Goal: Transaction & Acquisition: Purchase product/service

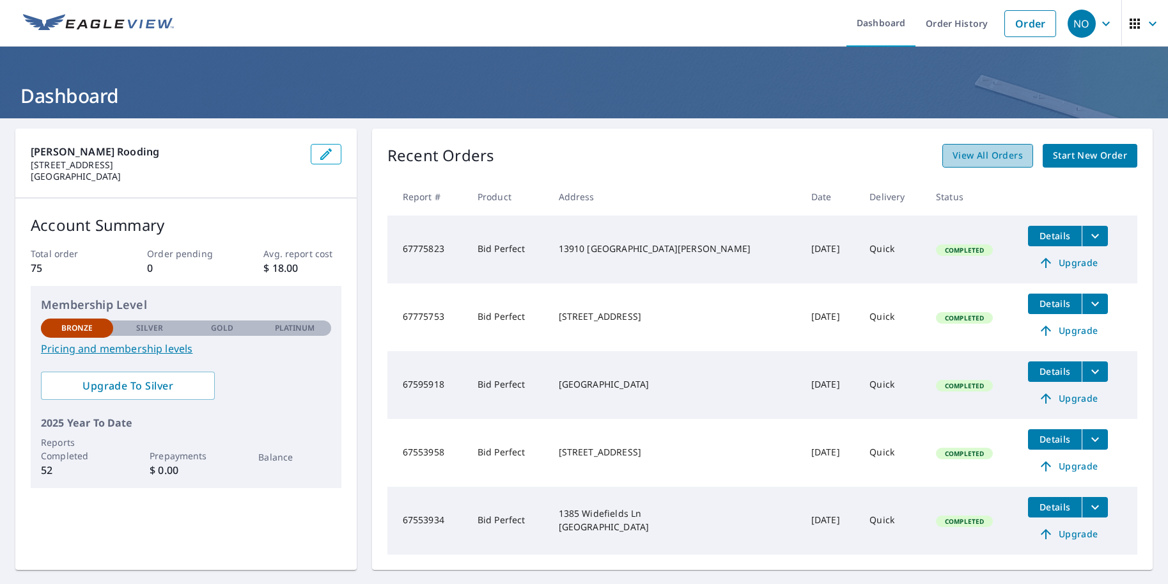
click at [1009, 157] on span "View All Orders" at bounding box center [987, 156] width 70 height 16
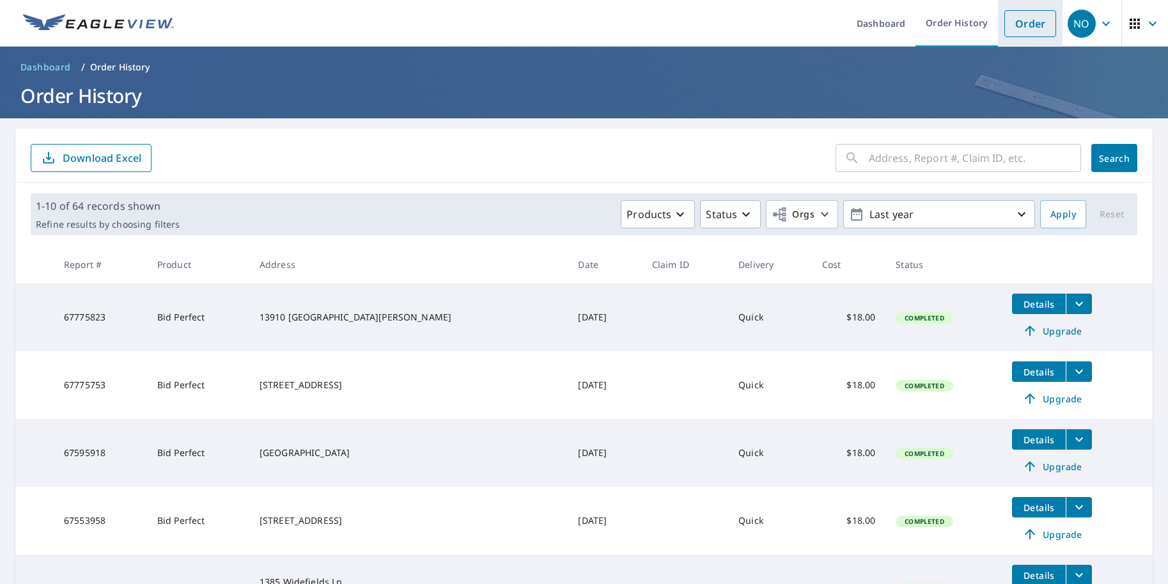
click at [1011, 27] on link "Order" at bounding box center [1030, 23] width 52 height 27
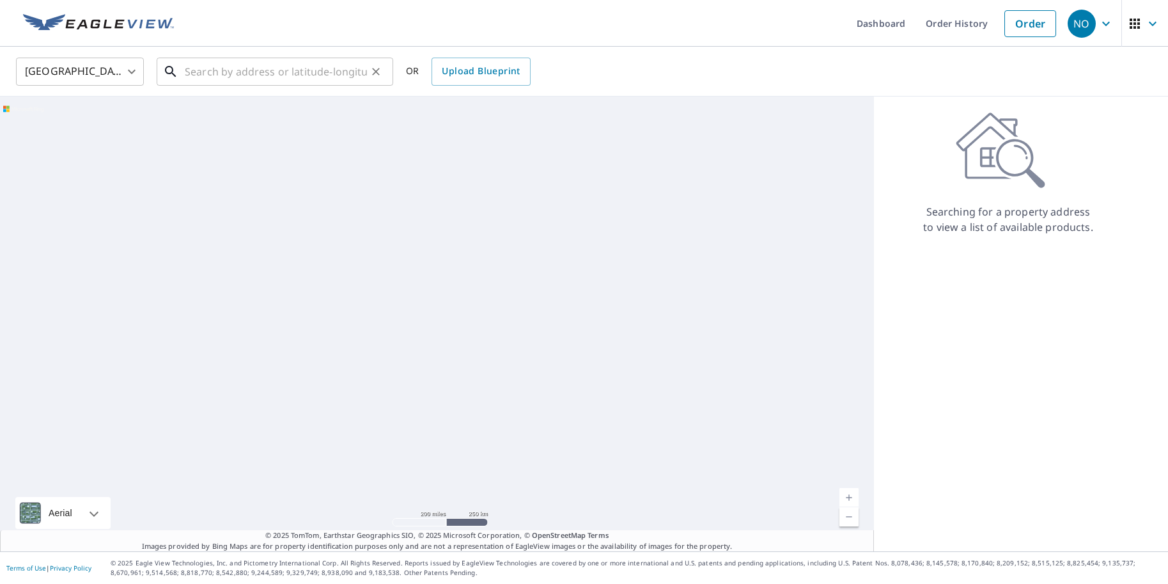
click at [339, 71] on input "text" at bounding box center [276, 72] width 182 height 36
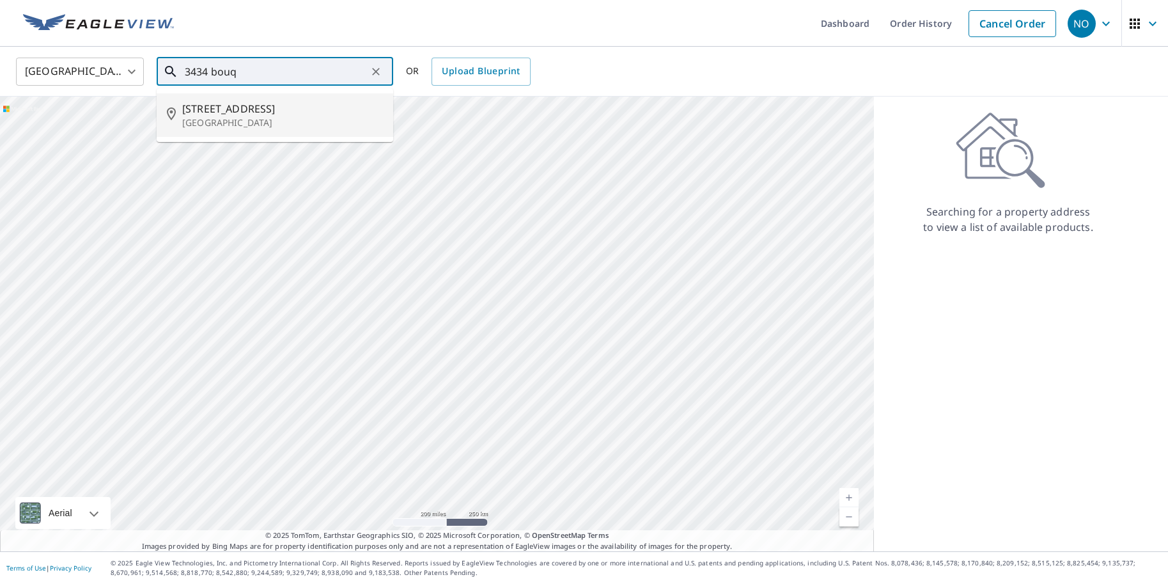
click at [255, 114] on span "[STREET_ADDRESS]" at bounding box center [282, 108] width 201 height 15
type input "[STREET_ADDRESS]"
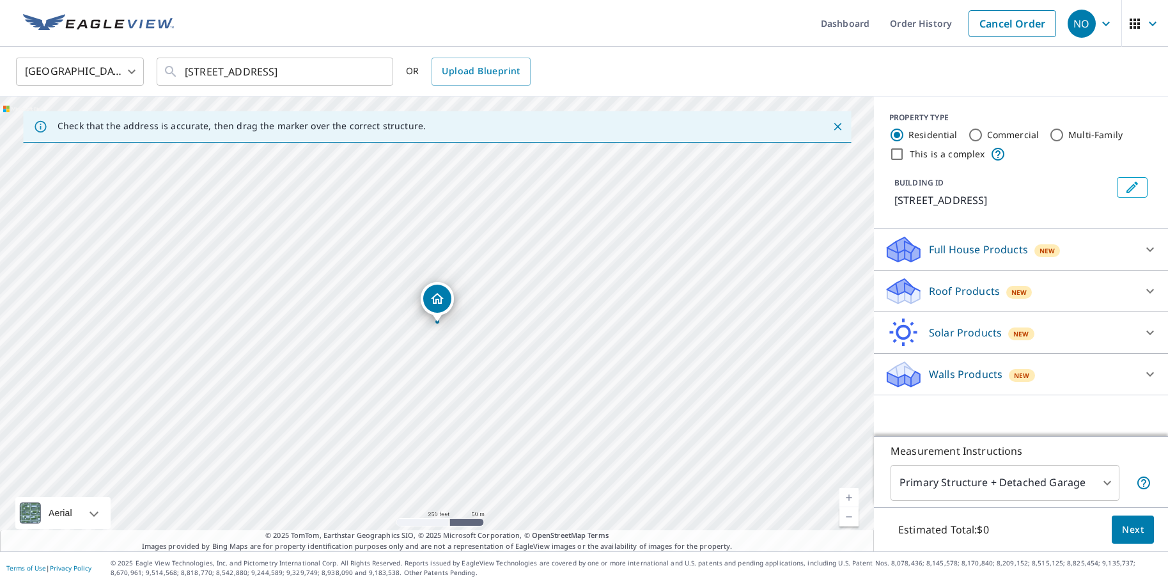
click at [1032, 295] on div "Roof Products New" at bounding box center [1009, 291] width 251 height 30
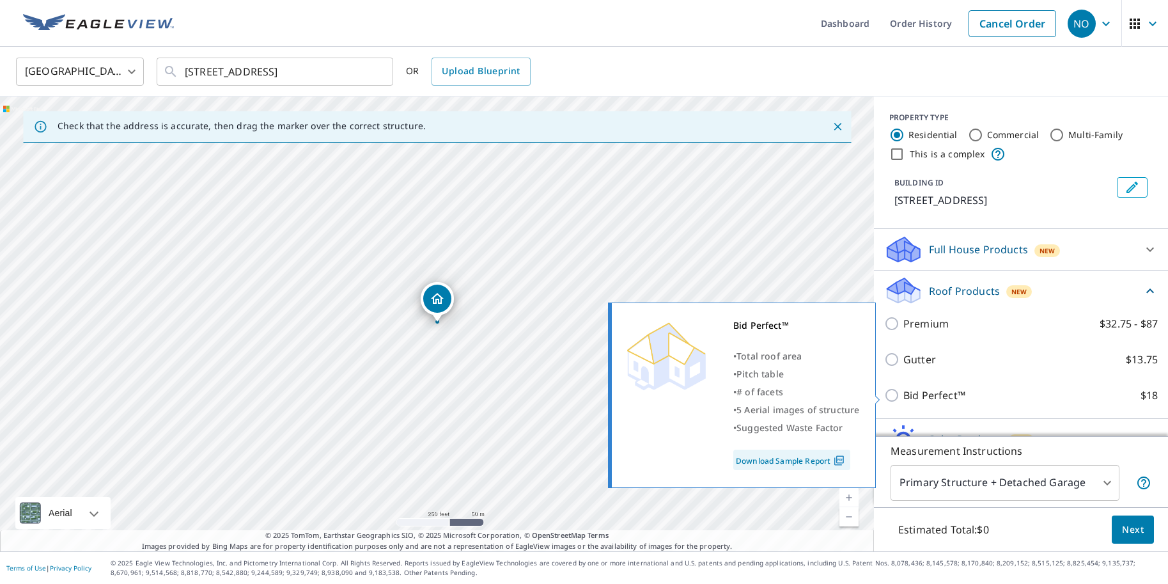
click at [895, 394] on input "Bid Perfect™ $18" at bounding box center [893, 394] width 19 height 15
checkbox input "true"
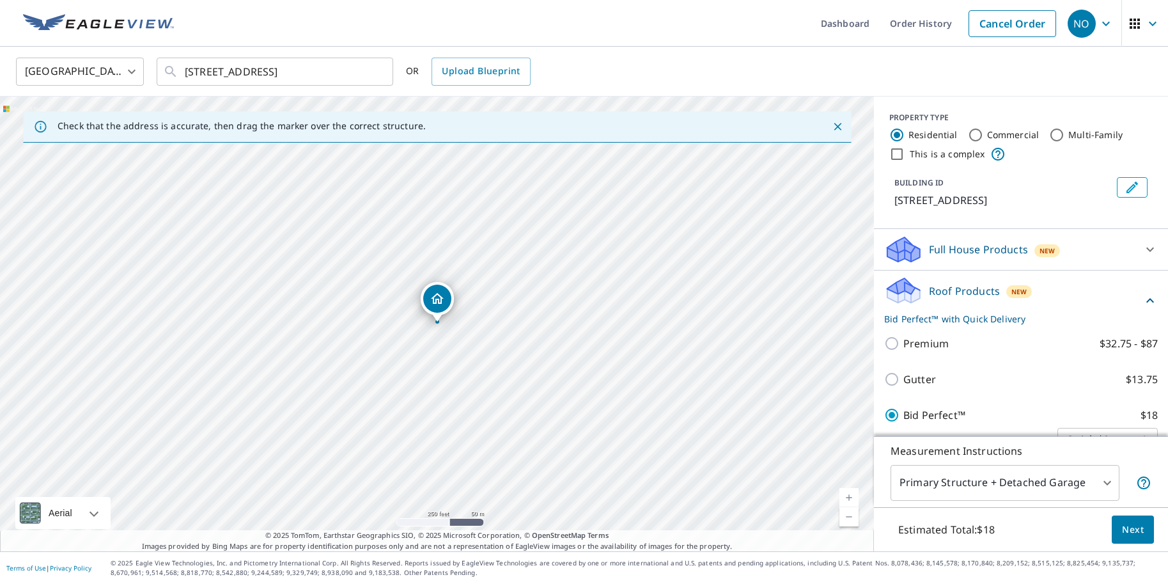
click at [1134, 532] on span "Next" at bounding box center [1133, 530] width 22 height 16
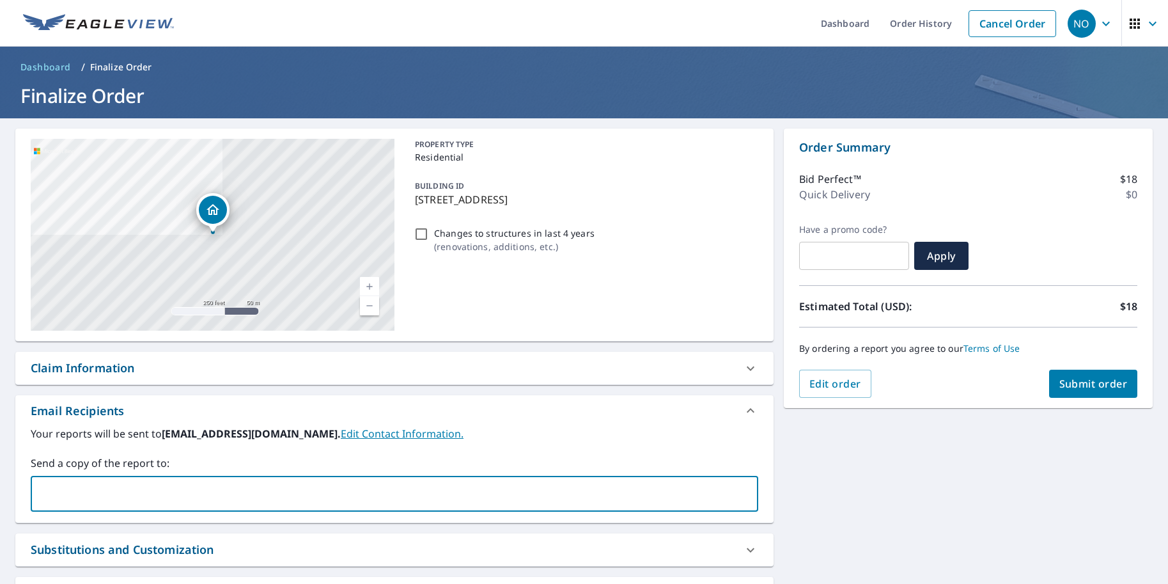
click at [385, 495] on input "text" at bounding box center [384, 493] width 697 height 24
click at [1110, 390] on span "Submit order" at bounding box center [1093, 383] width 68 height 14
